Goal: Information Seeking & Learning: Learn about a topic

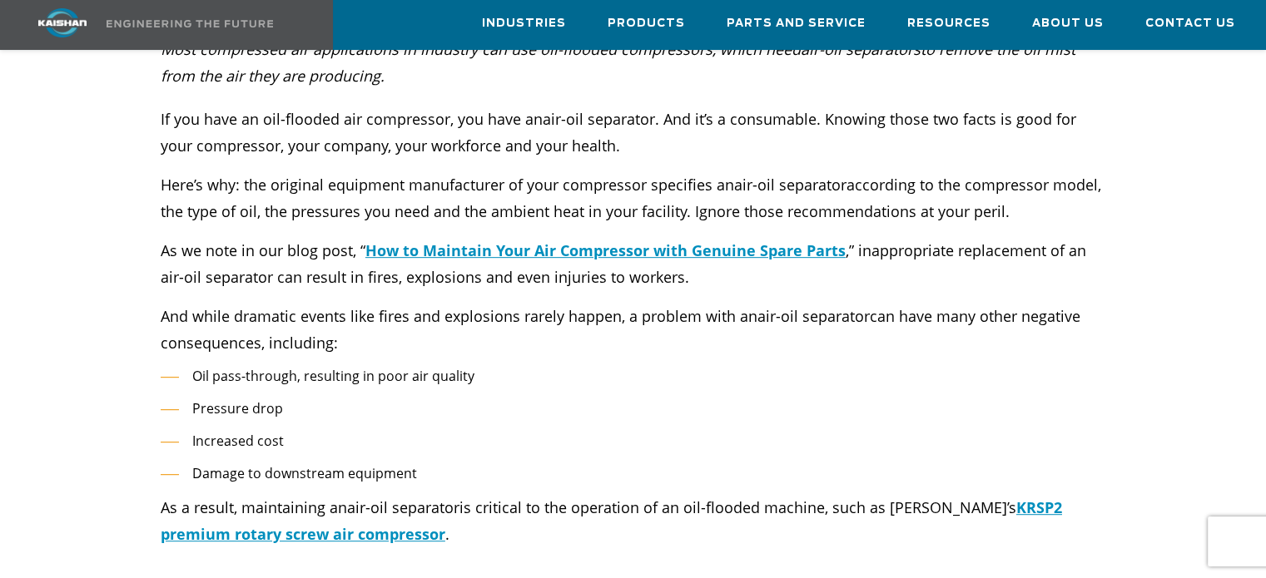
scroll to position [749, 0]
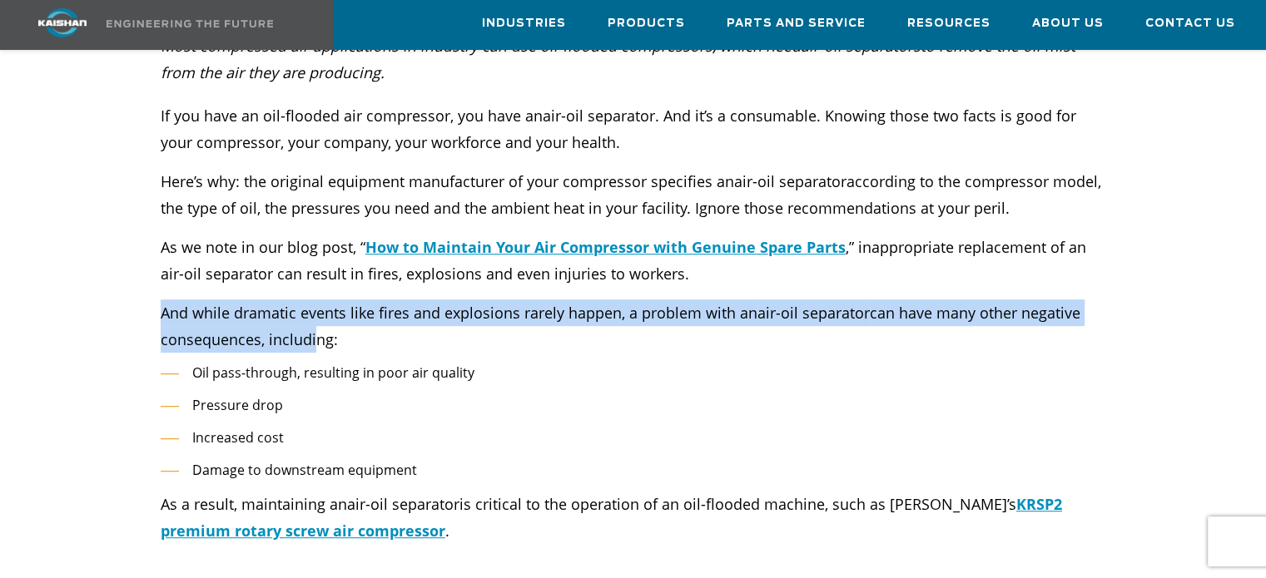
drag, startPoint x: 162, startPoint y: 289, endPoint x: 306, endPoint y: 305, distance: 145.0
click at [306, 305] on p "And while dramatic events like fires and explosions rarely happen, a problem wi…" at bounding box center [633, 326] width 945 height 53
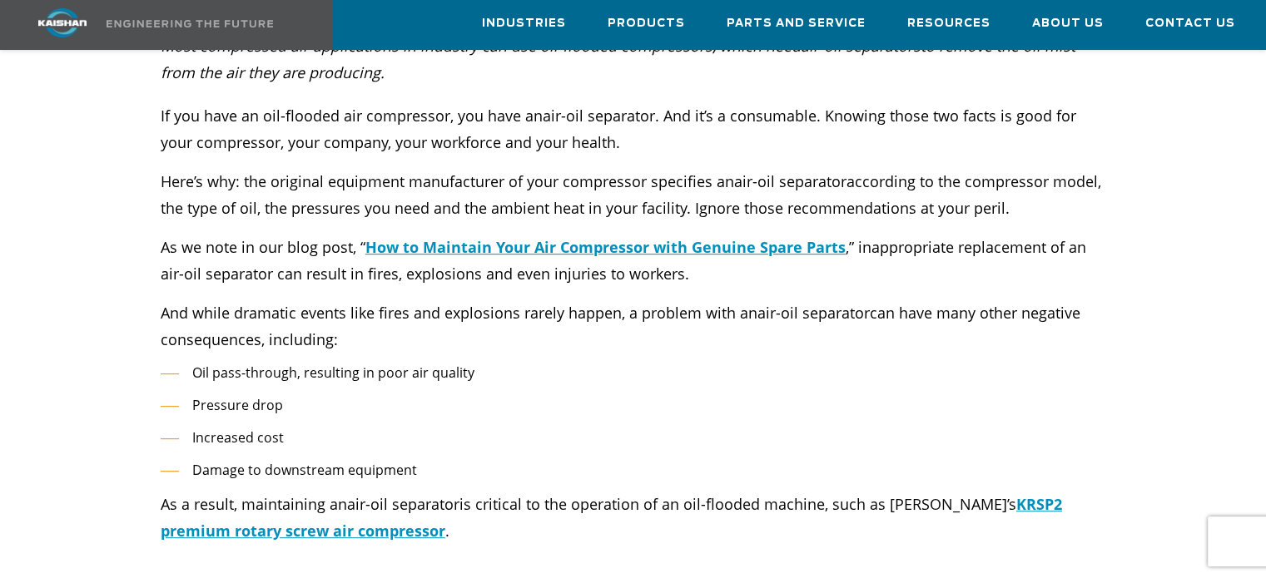
click at [253, 361] on li "Oil pass-through, resulting in poor air quality" at bounding box center [633, 373] width 945 height 24
drag, startPoint x: 216, startPoint y: 346, endPoint x: 583, endPoint y: 346, distance: 366.2
click at [586, 361] on li "Oil pass-through, resulting in poor air quality" at bounding box center [633, 373] width 945 height 24
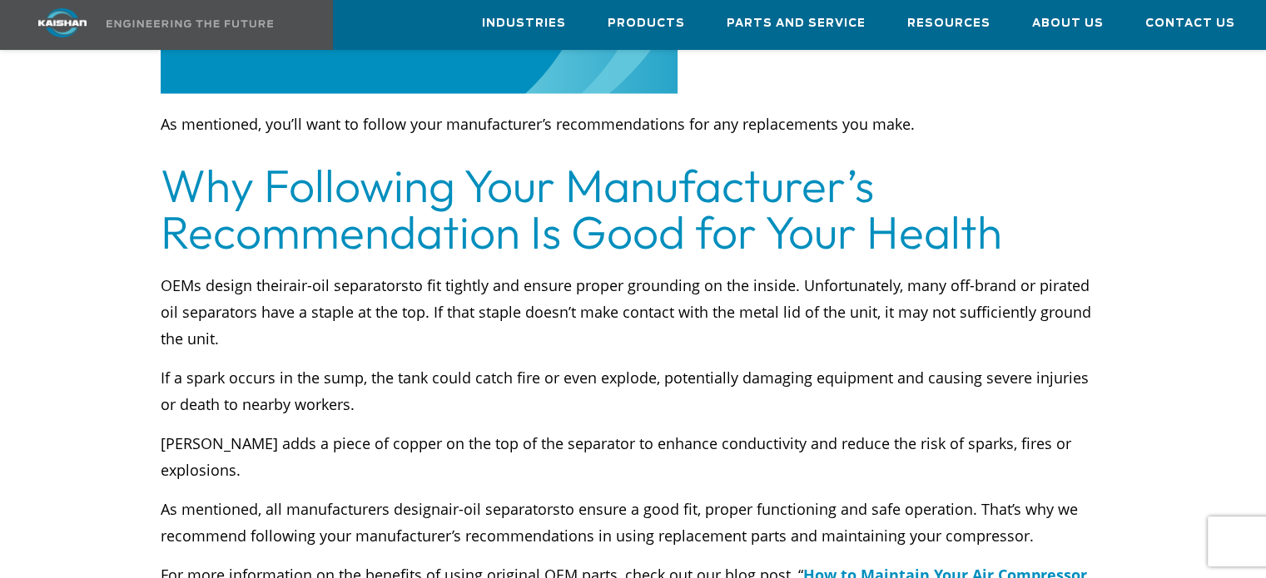
scroll to position [4411, 0]
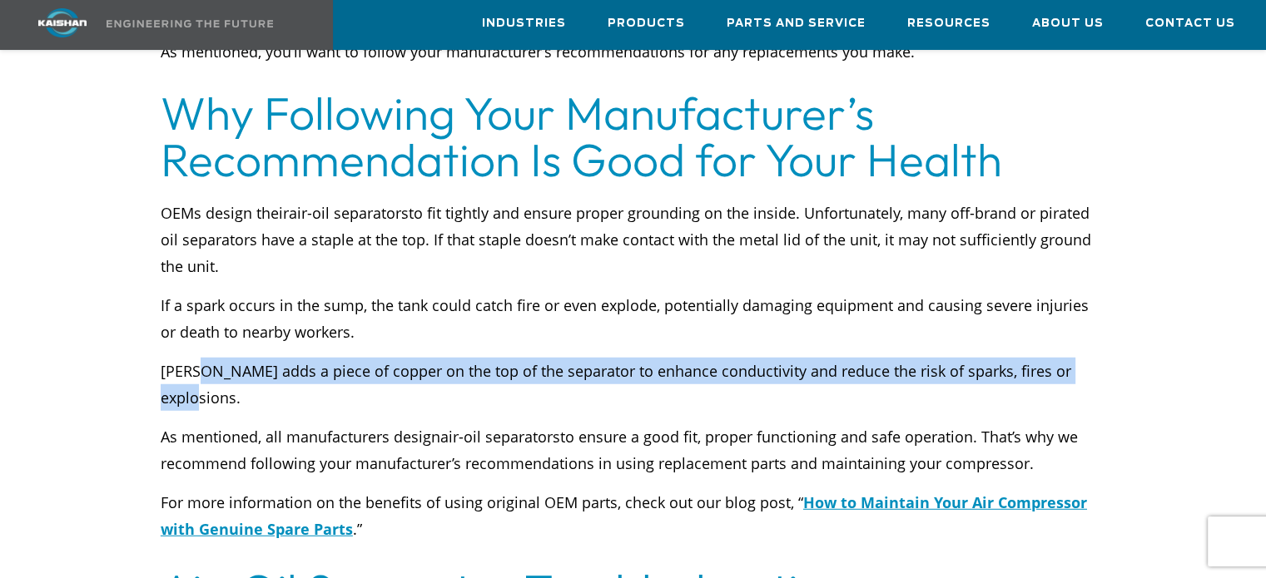
drag, startPoint x: 196, startPoint y: 345, endPoint x: 1086, endPoint y: 346, distance: 889.8
click at [1086, 358] on p "[PERSON_NAME] adds a piece of copper on the top of the separator to enhance con…" at bounding box center [633, 384] width 945 height 53
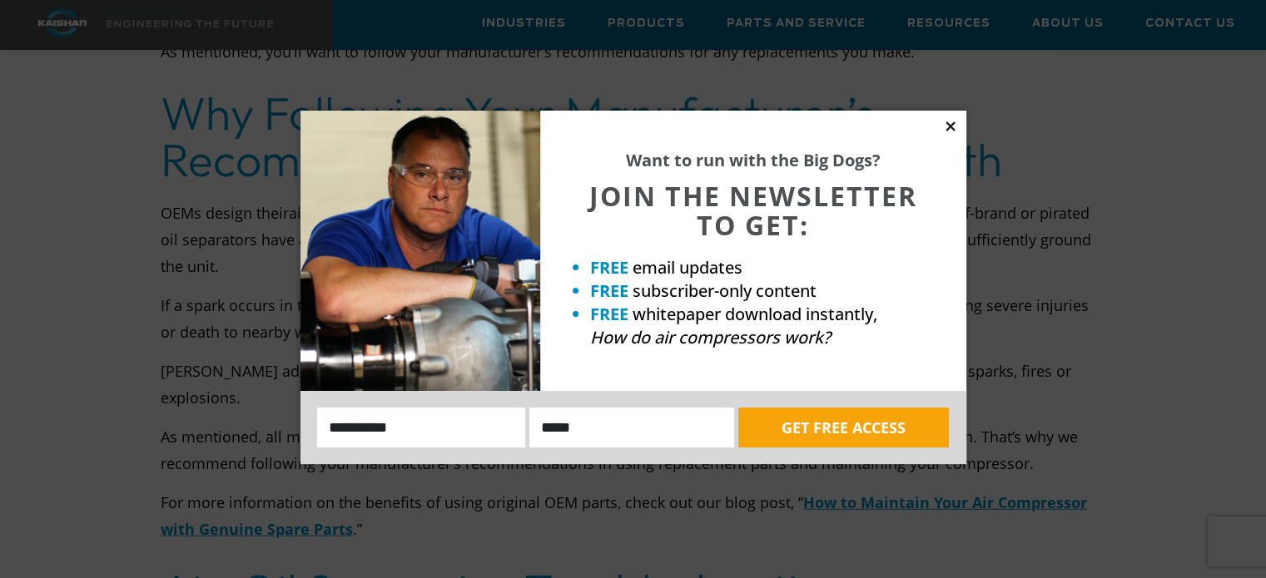
click at [948, 124] on icon at bounding box center [950, 126] width 9 height 9
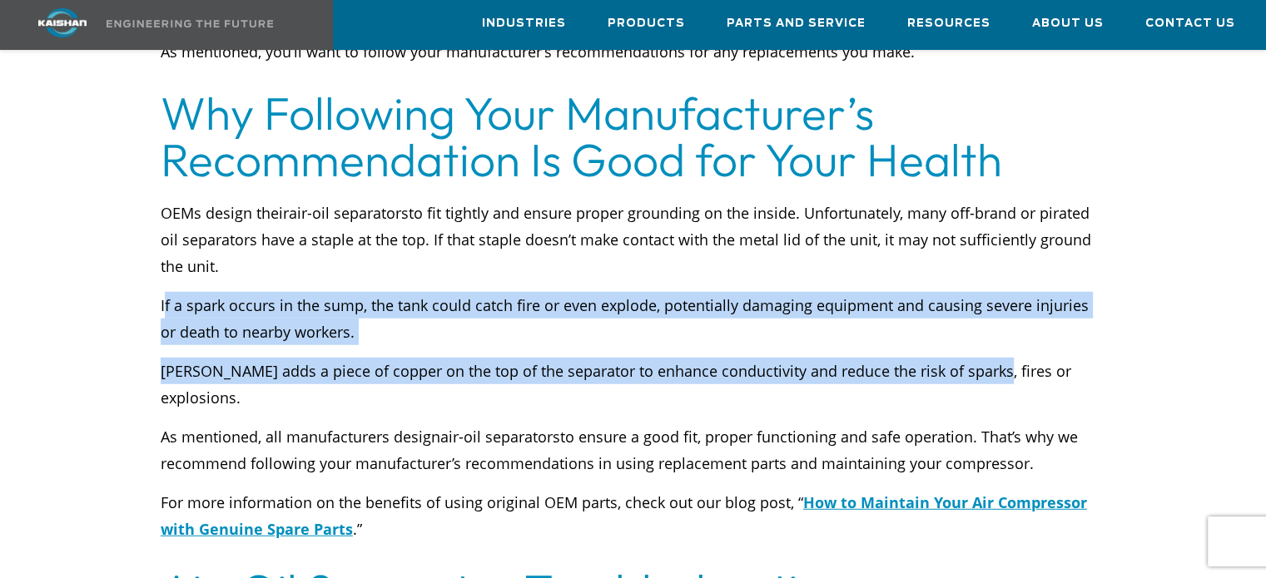
drag, startPoint x: 166, startPoint y: 279, endPoint x: 976, endPoint y: 339, distance: 812.9
click at [976, 340] on div "OEMs design their air-oil separators to fit tightly and ensure proper grounding…" at bounding box center [633, 371] width 945 height 343
drag, startPoint x: 704, startPoint y: 379, endPoint x: 1030, endPoint y: 409, distance: 326.8
click at [1030, 424] on p "As mentioned, all manufacturers design air-oil separators to ensure a good fit,…" at bounding box center [633, 450] width 945 height 53
click at [1033, 424] on p "As mentioned, all manufacturers design air-oil separators to ensure a good fit,…" at bounding box center [633, 450] width 945 height 53
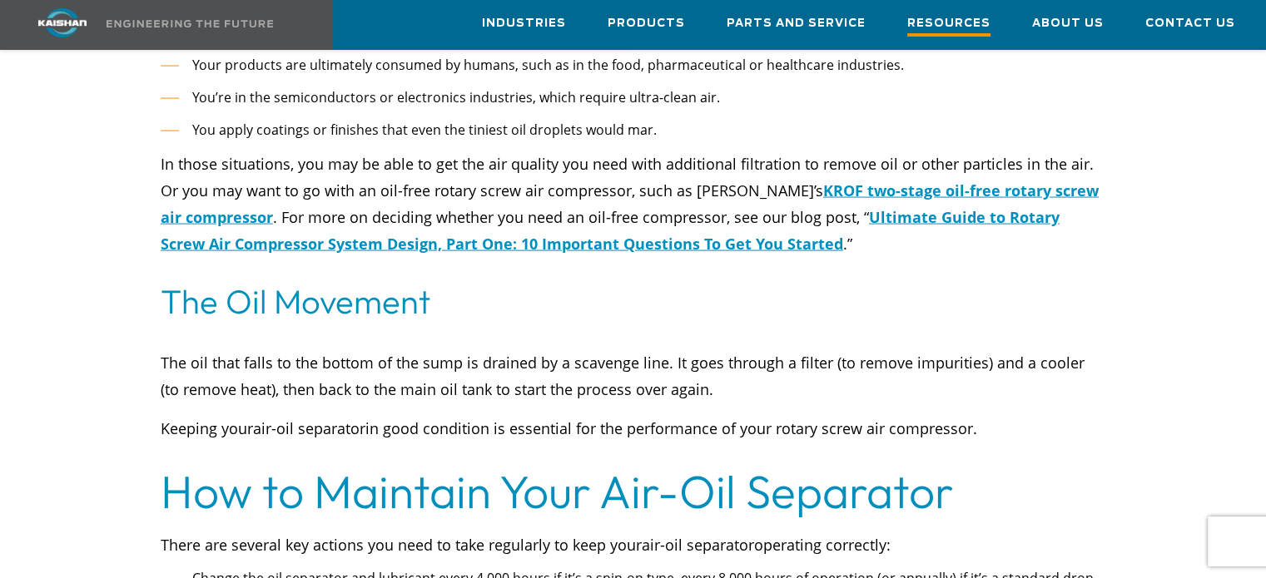
scroll to position [3246, 0]
